Goal: Task Accomplishment & Management: Use online tool/utility

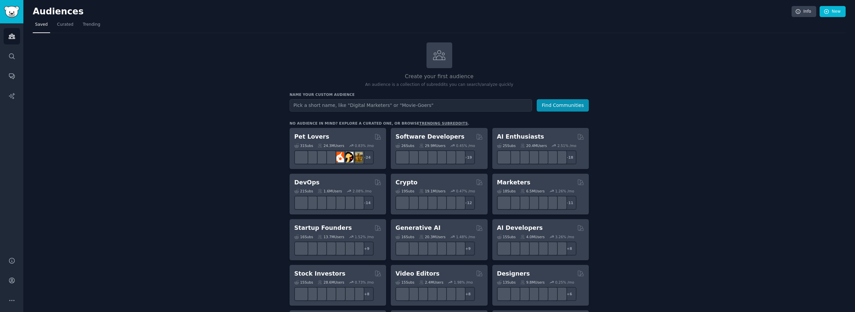
scroll to position [5, 0]
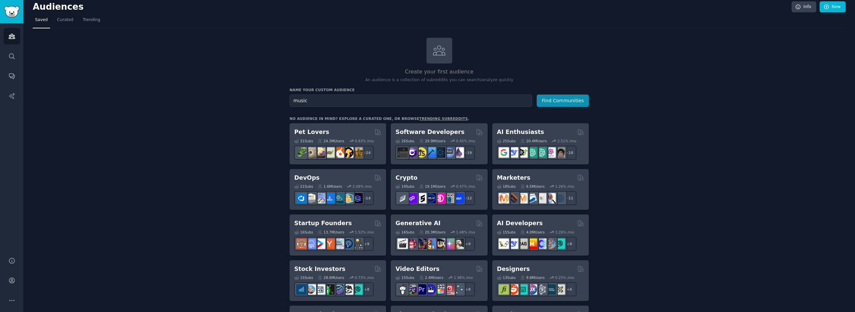
type input "music"
click at [537, 95] on button "Find Communities" at bounding box center [563, 101] width 52 height 12
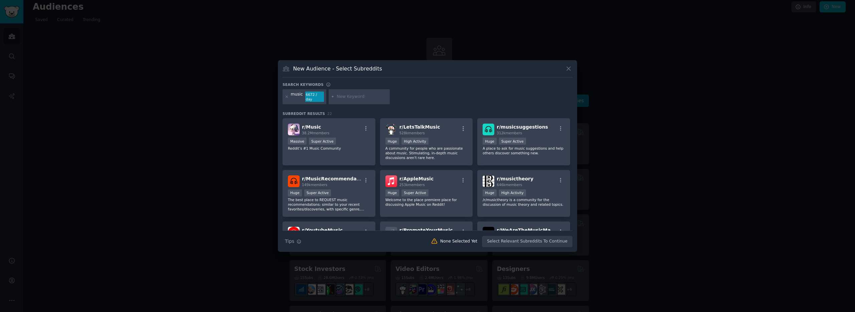
click at [566, 72] on button at bounding box center [569, 69] width 8 height 8
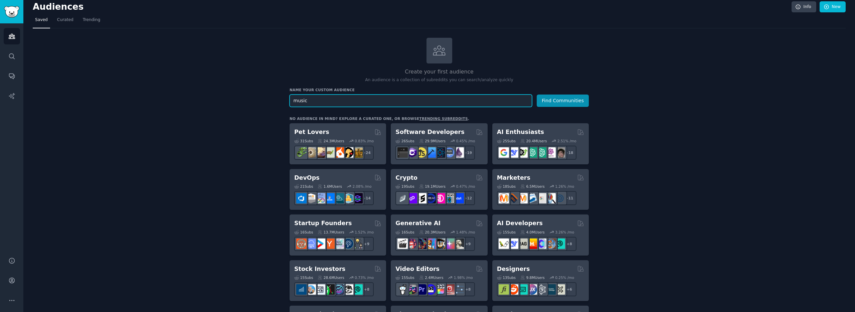
drag, startPoint x: 425, startPoint y: 103, endPoint x: 192, endPoint y: 61, distance: 236.6
click at [348, 95] on input "text" at bounding box center [411, 101] width 243 height 12
type input "musicians"
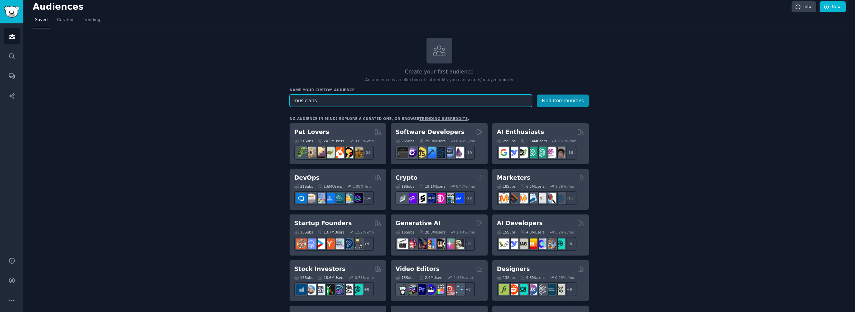
click at [537, 95] on button "Find Communities" at bounding box center [563, 101] width 52 height 12
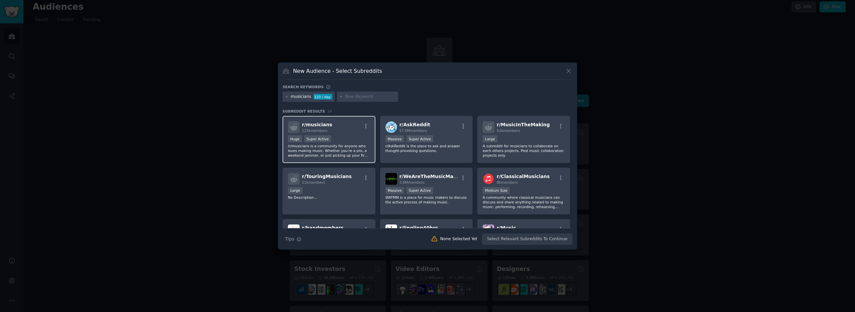
click at [354, 144] on p "/r/musicians is a community for anyone who loves making music. Whether you’re a…" at bounding box center [329, 151] width 82 height 14
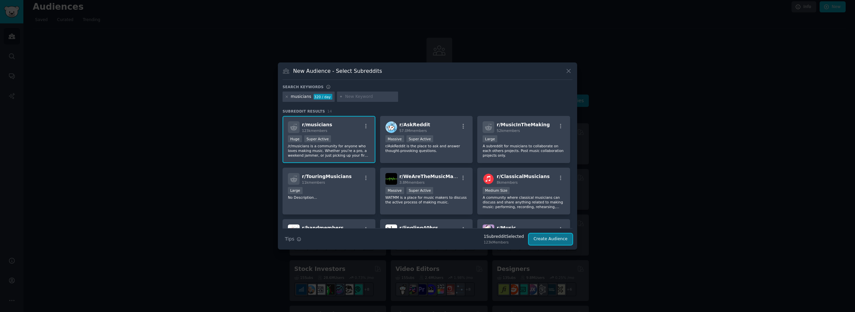
click at [551, 240] on button "Create Audience" at bounding box center [551, 239] width 44 height 11
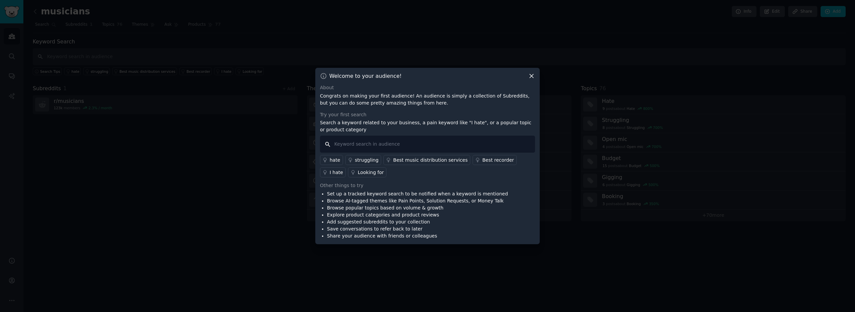
click at [420, 144] on input "text" at bounding box center [427, 144] width 215 height 17
click at [343, 169] on div "I hate" at bounding box center [336, 172] width 13 height 7
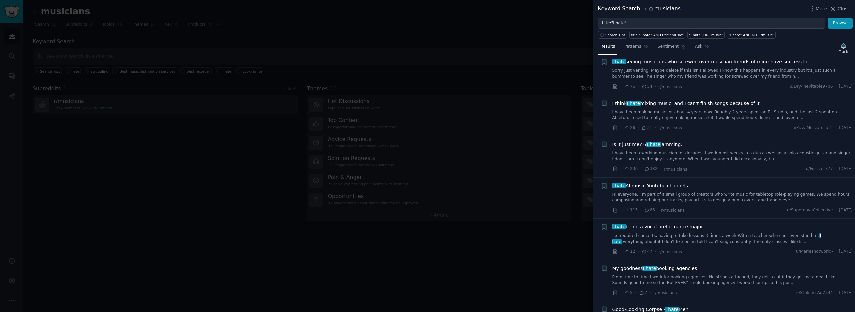
scroll to position [384, 0]
click at [579, 185] on div at bounding box center [427, 156] width 855 height 312
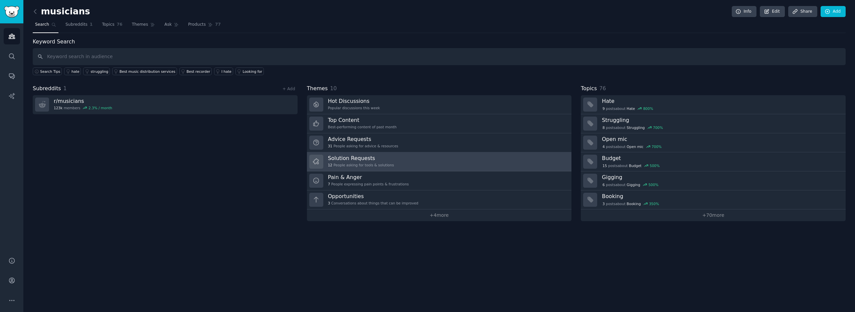
click at [343, 156] on h3 "Solution Requests" at bounding box center [361, 158] width 66 height 7
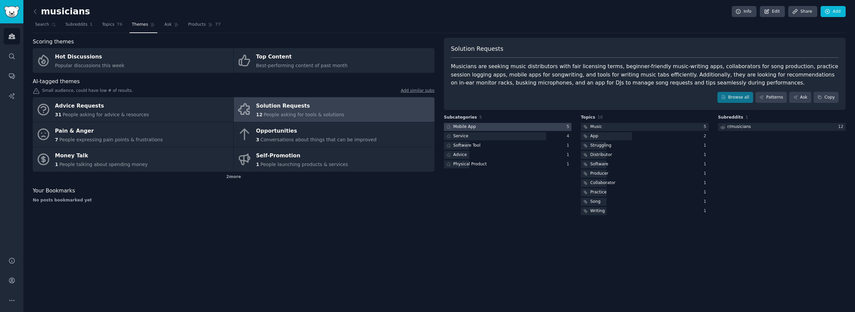
click at [470, 123] on div "Mobile App" at bounding box center [460, 127] width 33 height 8
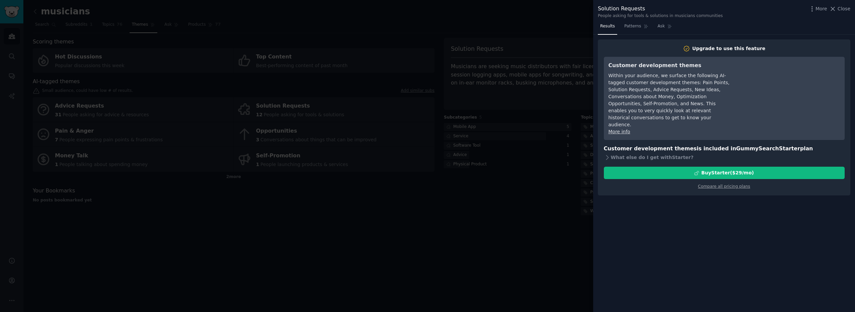
click at [545, 48] on div at bounding box center [427, 156] width 855 height 312
